Goal: Information Seeking & Learning: Learn about a topic

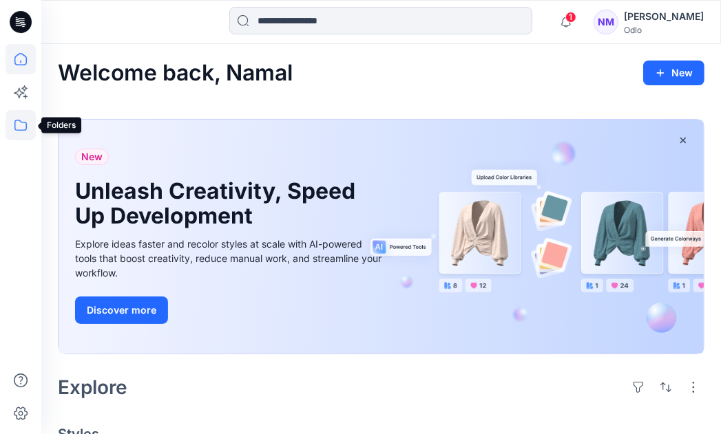
click at [19, 128] on icon at bounding box center [21, 125] width 30 height 30
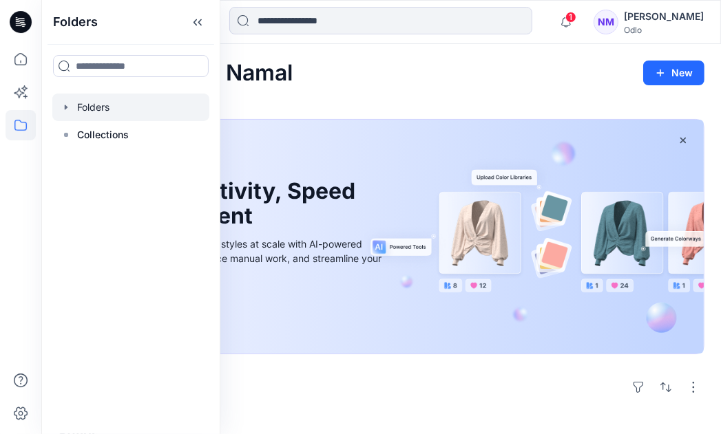
click at [91, 112] on div at bounding box center [130, 108] width 157 height 28
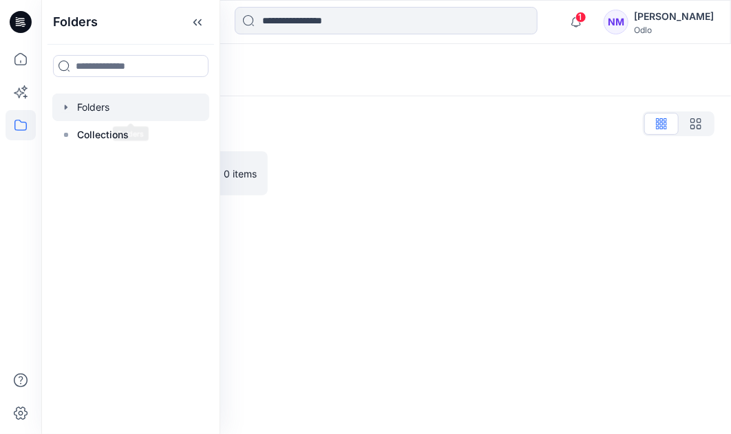
click at [66, 110] on icon "button" at bounding box center [66, 107] width 11 height 11
click at [78, 140] on icon "button" at bounding box center [79, 134] width 11 height 11
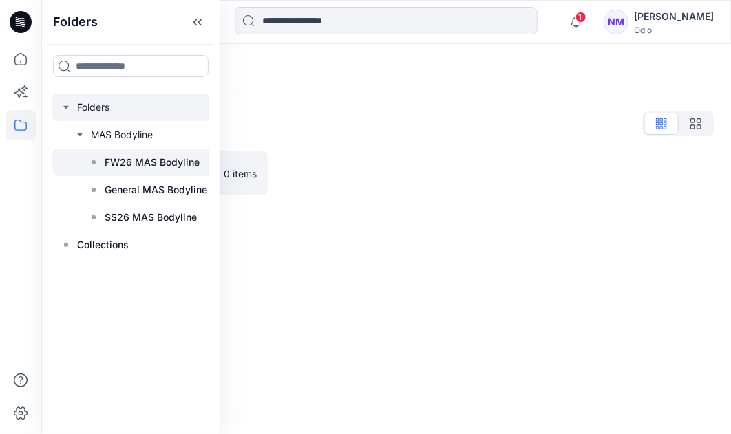
click at [96, 161] on icon at bounding box center [93, 162] width 11 height 11
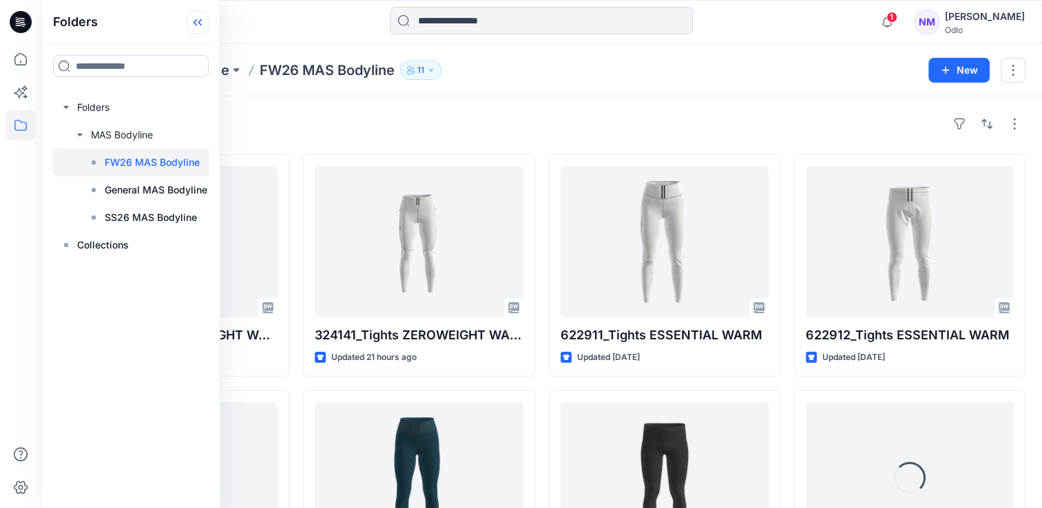
click at [194, 23] on icon at bounding box center [198, 22] width 22 height 23
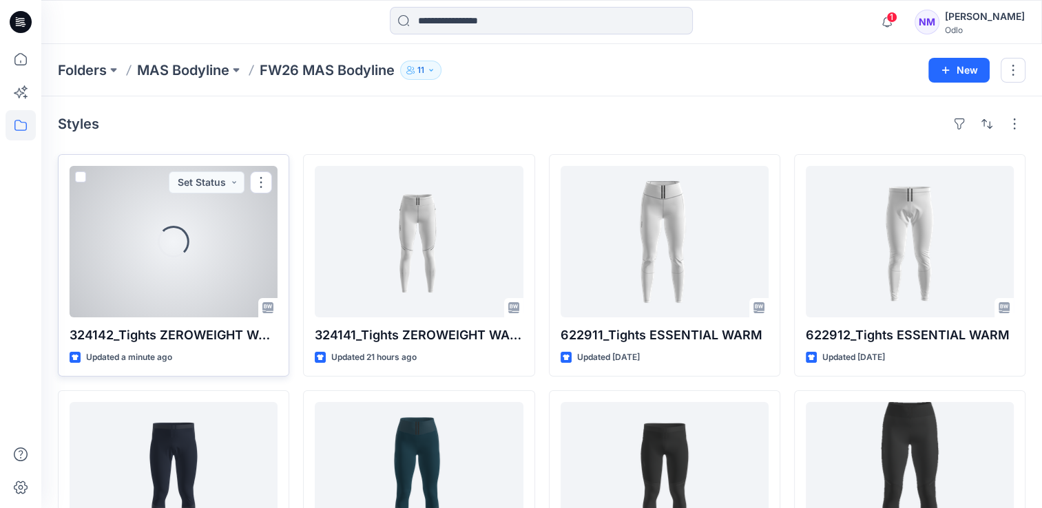
click at [213, 288] on div "Loading..." at bounding box center [174, 241] width 208 height 151
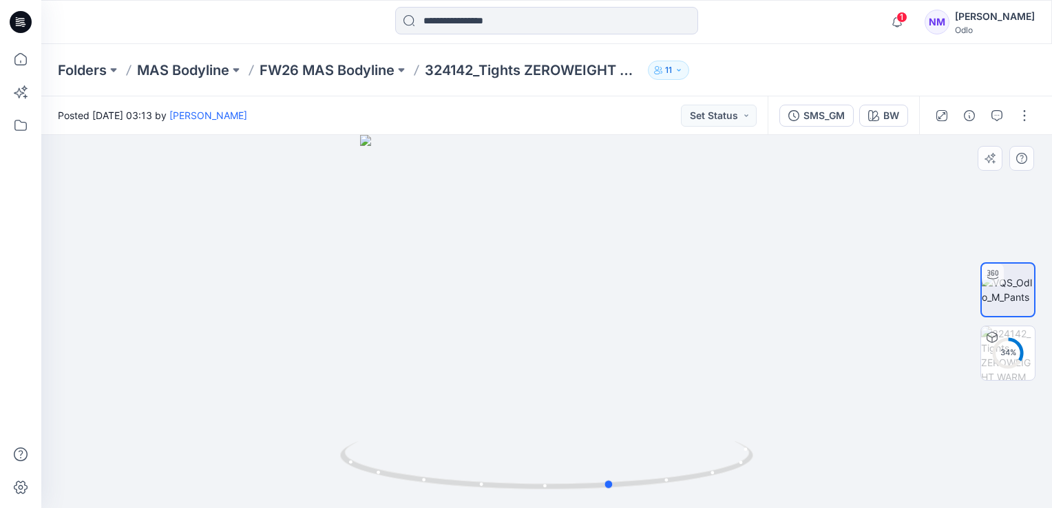
drag, startPoint x: 644, startPoint y: 379, endPoint x: 296, endPoint y: 377, distance: 348.3
click at [296, 377] on div at bounding box center [546, 321] width 1011 height 373
drag, startPoint x: 581, startPoint y: 228, endPoint x: 570, endPoint y: 315, distance: 88.1
click at [592, 434] on div at bounding box center [546, 321] width 1011 height 373
drag, startPoint x: 598, startPoint y: 335, endPoint x: 600, endPoint y: 409, distance: 74.4
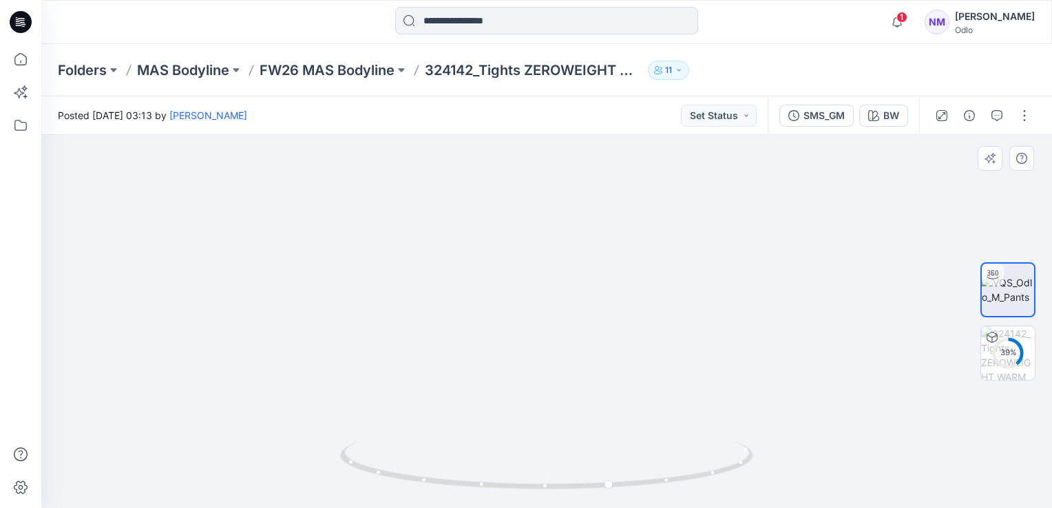
click at [600, 409] on img at bounding box center [568, 191] width 1572 height 633
drag, startPoint x: 584, startPoint y: 278, endPoint x: 586, endPoint y: 344, distance: 66.1
click at [586, 344] on img at bounding box center [573, 263] width 1572 height 491
drag, startPoint x: 576, startPoint y: 262, endPoint x: 573, endPoint y: 226, distance: 36.6
click at [574, 222] on img at bounding box center [599, 170] width 2170 height 678
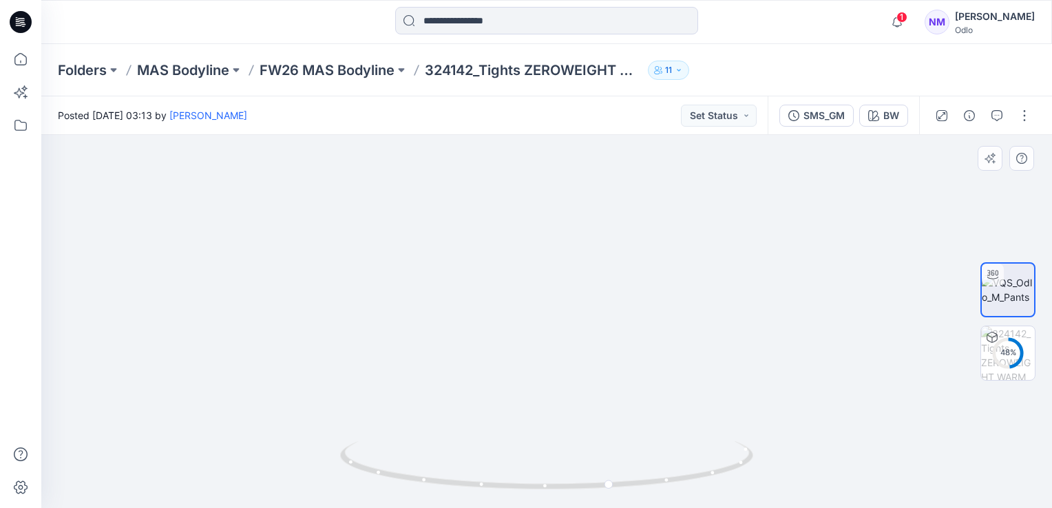
drag, startPoint x: 584, startPoint y: 321, endPoint x: 582, endPoint y: 260, distance: 60.6
click at [582, 260] on img at bounding box center [596, 120] width 2170 height 776
drag, startPoint x: 580, startPoint y: 302, endPoint x: 587, endPoint y: 248, distance: 54.1
click at [587, 244] on div at bounding box center [546, 321] width 1011 height 373
drag, startPoint x: 600, startPoint y: 361, endPoint x: 598, endPoint y: 414, distance: 53.0
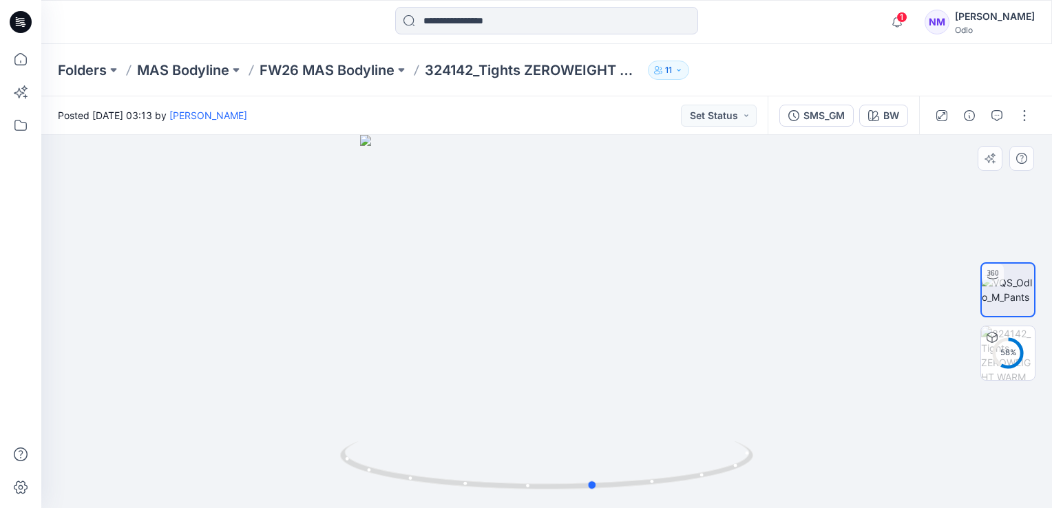
click at [598, 414] on div at bounding box center [546, 321] width 1011 height 373
drag, startPoint x: 624, startPoint y: 415, endPoint x: 574, endPoint y: 416, distance: 49.6
click at [574, 416] on div at bounding box center [546, 321] width 1011 height 373
drag, startPoint x: 628, startPoint y: 409, endPoint x: 830, endPoint y: 432, distance: 203.7
click at [720, 432] on div at bounding box center [546, 321] width 1011 height 373
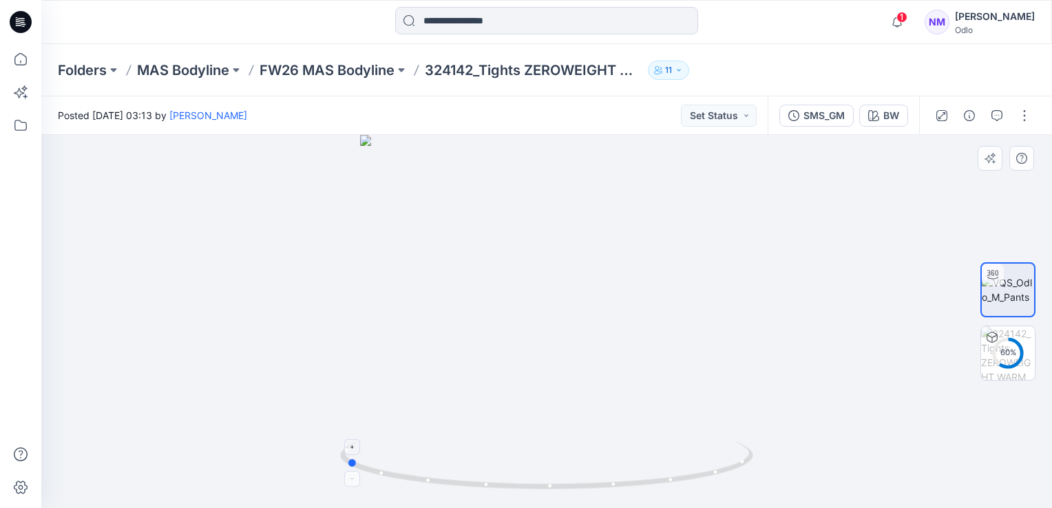
drag, startPoint x: 518, startPoint y: 434, endPoint x: 518, endPoint y: 441, distance: 6.9
click at [518, 434] on div at bounding box center [546, 321] width 1011 height 373
drag, startPoint x: 563, startPoint y: 348, endPoint x: 564, endPoint y: 208, distance: 139.7
click at [564, 208] on img at bounding box center [549, 122] width 1572 height 772
drag, startPoint x: 575, startPoint y: 352, endPoint x: 575, endPoint y: 292, distance: 60.6
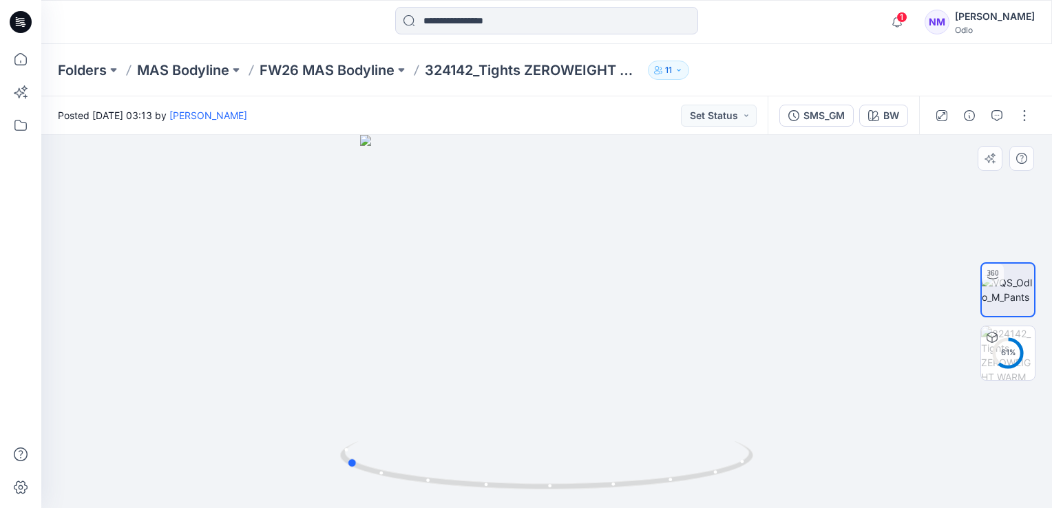
click at [575, 292] on div at bounding box center [546, 321] width 1011 height 373
drag, startPoint x: 581, startPoint y: 299, endPoint x: 580, endPoint y: 246, distance: 52.3
click at [580, 246] on img at bounding box center [544, 91] width 1372 height 834
click at [614, 381] on img at bounding box center [546, 321] width 573 height 373
drag, startPoint x: 586, startPoint y: 381, endPoint x: 600, endPoint y: 264, distance: 117.8
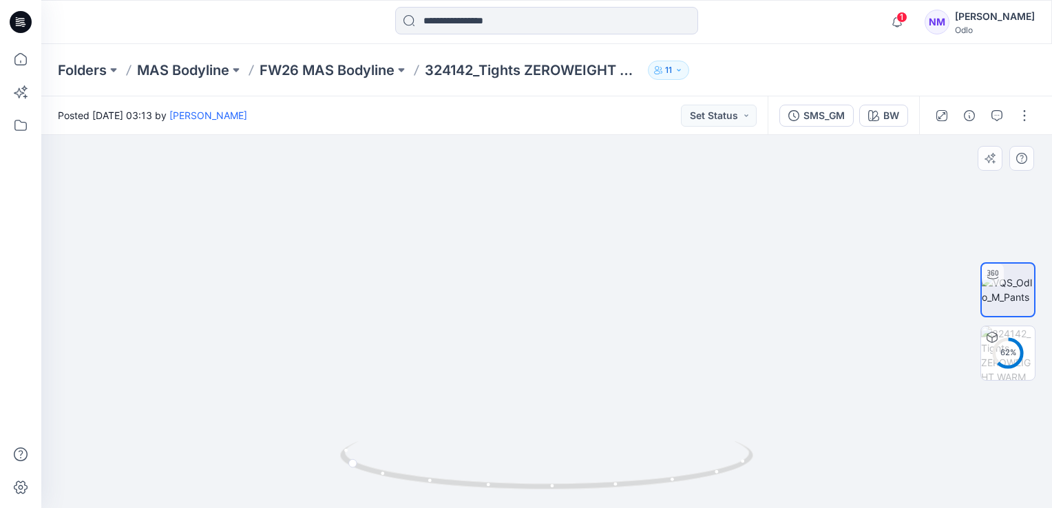
click at [600, 264] on img at bounding box center [568, 232] width 1572 height 551
drag, startPoint x: 590, startPoint y: 457, endPoint x: 542, endPoint y: 451, distance: 47.9
click at [542, 434] on icon at bounding box center [548, 467] width 416 height 52
drag, startPoint x: 614, startPoint y: 363, endPoint x: 603, endPoint y: 297, distance: 66.3
click at [603, 296] on img at bounding box center [536, 214] width 1372 height 588
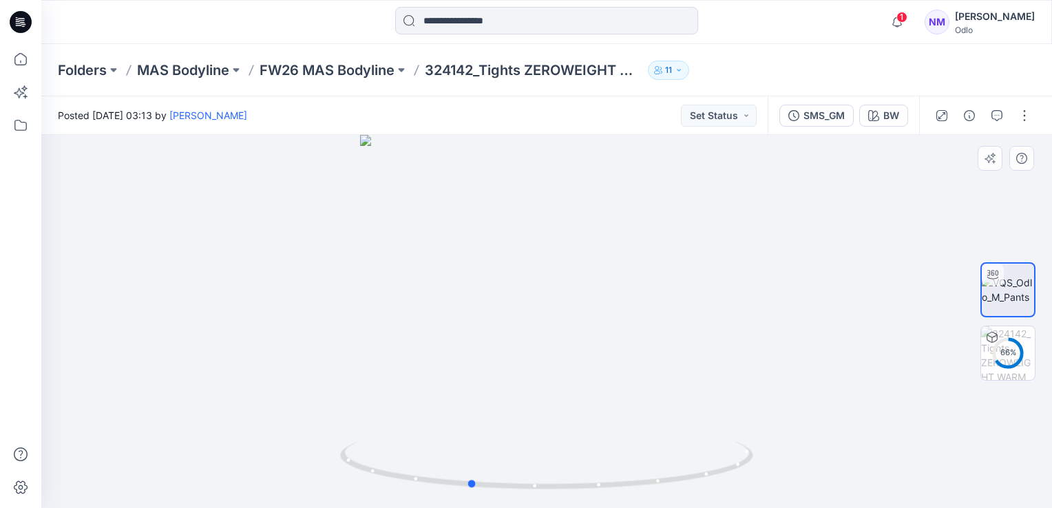
drag, startPoint x: 669, startPoint y: 439, endPoint x: 443, endPoint y: 439, distance: 225.8
click at [443, 434] on div at bounding box center [546, 321] width 1011 height 373
drag, startPoint x: 584, startPoint y: 332, endPoint x: 600, endPoint y: 415, distance: 84.8
click at [596, 434] on img at bounding box center [557, 266] width 1372 height 483
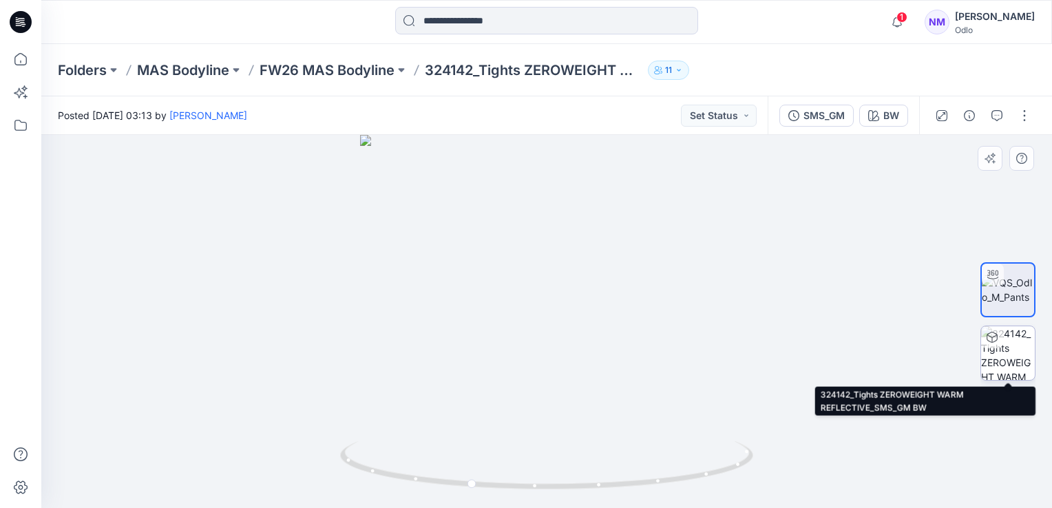
click at [720, 357] on img at bounding box center [1008, 353] width 54 height 54
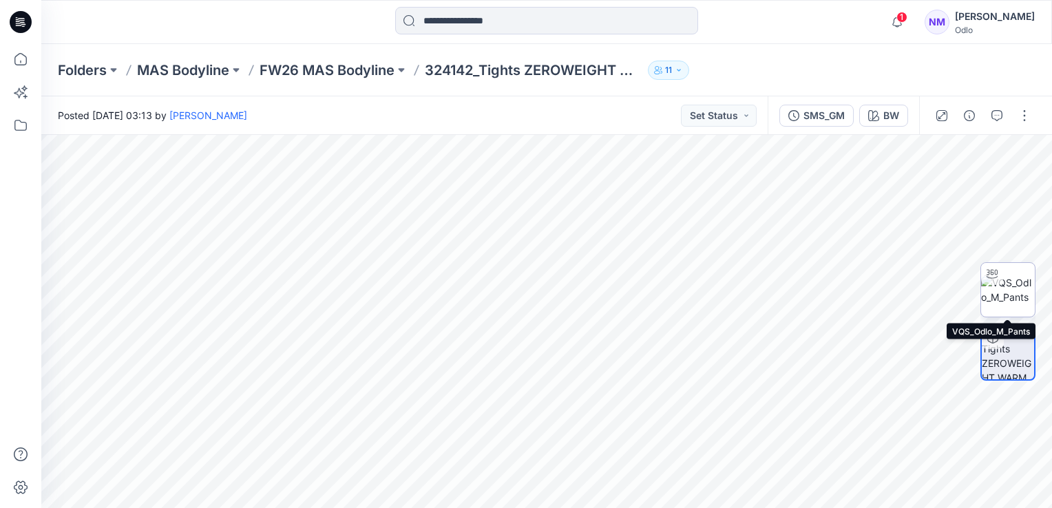
click at [720, 304] on img at bounding box center [1008, 289] width 54 height 29
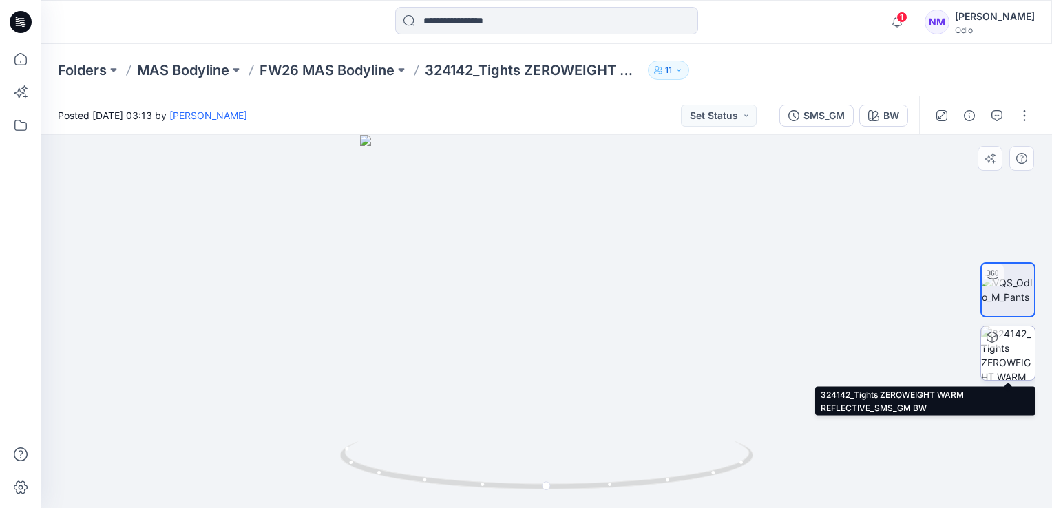
click at [720, 348] on img at bounding box center [1008, 353] width 54 height 54
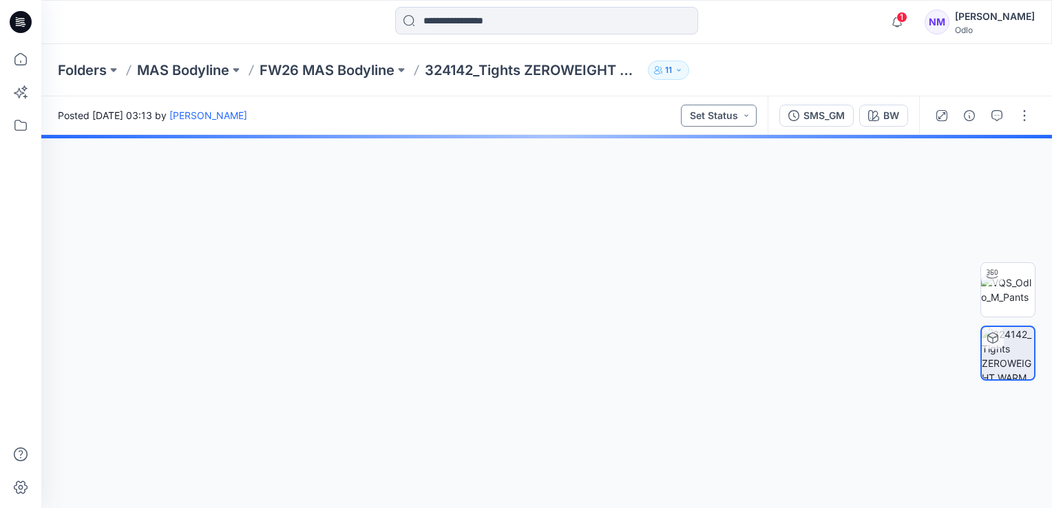
click at [720, 293] on img at bounding box center [1008, 289] width 54 height 29
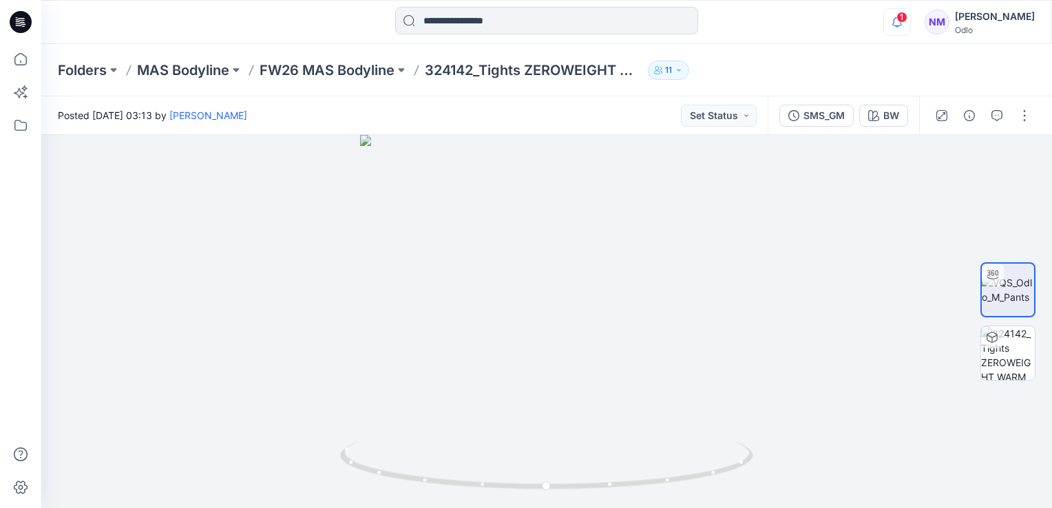
click at [720, 23] on icon "button" at bounding box center [897, 22] width 26 height 28
